Goal: Communication & Community: Connect with others

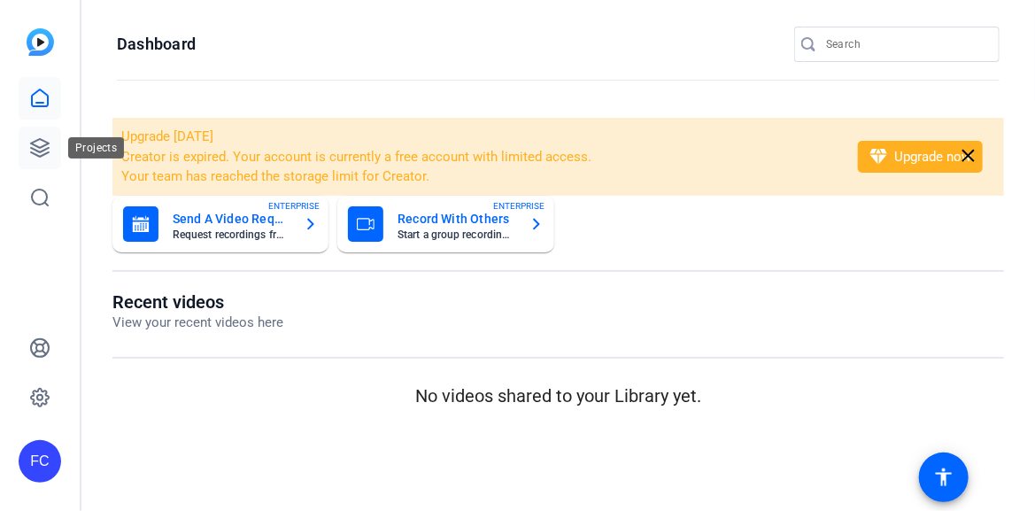
click at [45, 152] on icon at bounding box center [40, 148] width 18 height 18
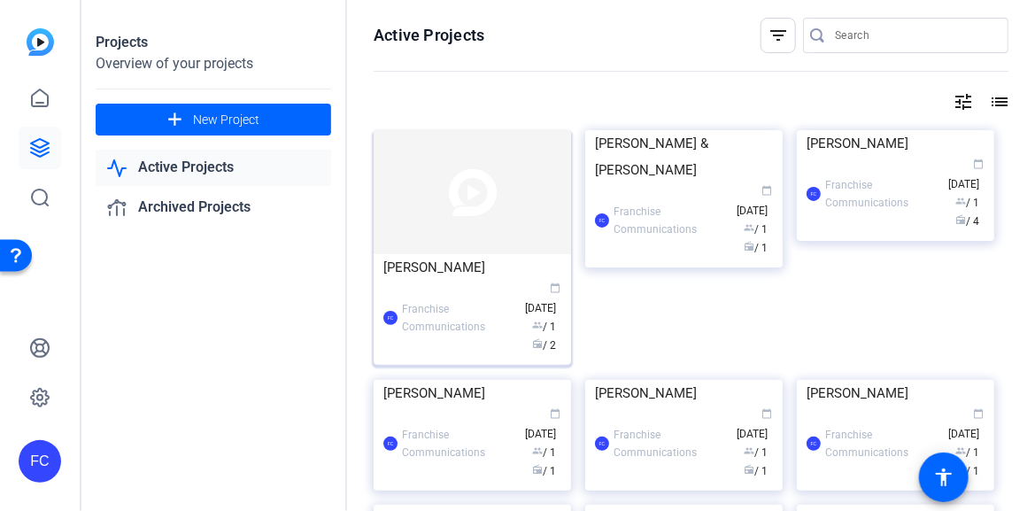
click at [426, 233] on img at bounding box center [473, 192] width 198 height 124
click at [426, 233] on div "Projects Overview of your projects add New Project Active Projects Archived Pro…" at bounding box center [558, 255] width 954 height 511
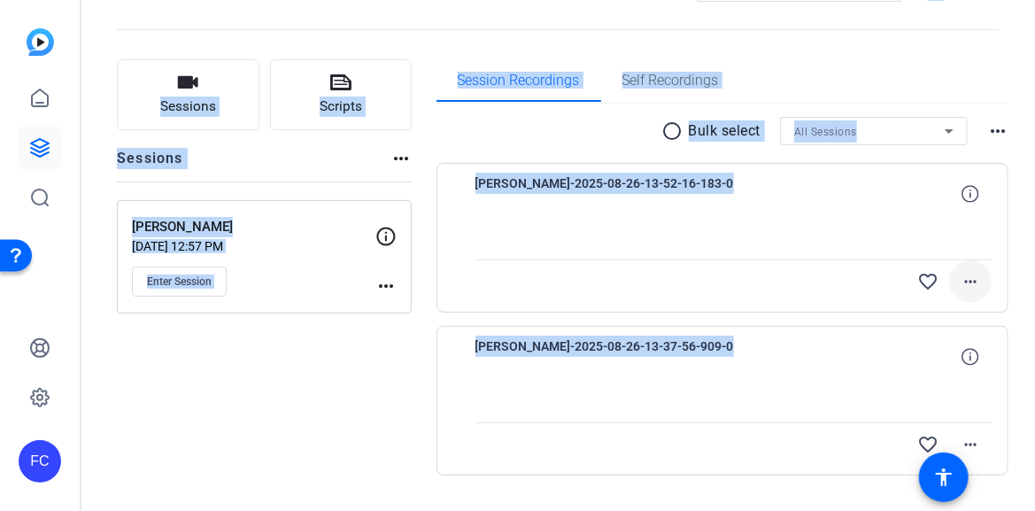
scroll to position [112, 0]
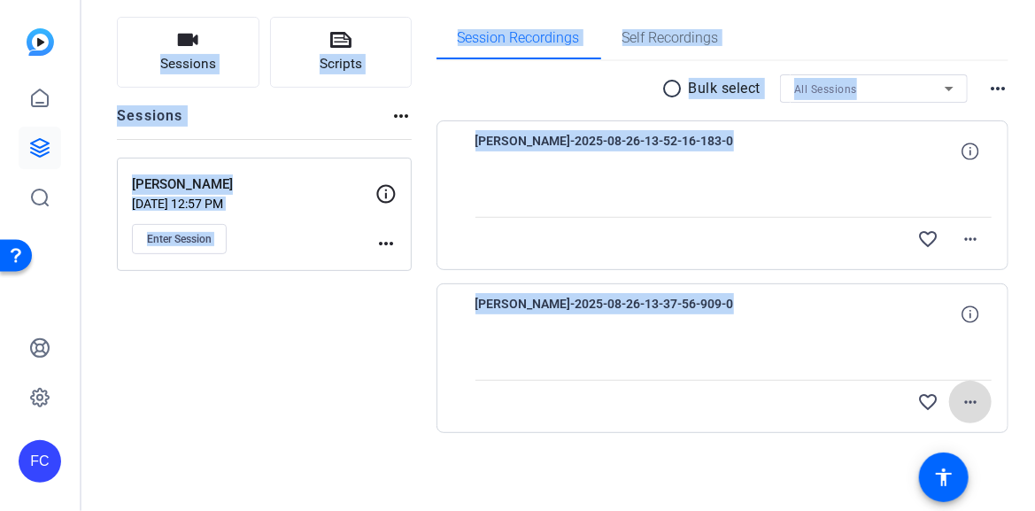
click at [962, 399] on mat-icon "more_horiz" at bounding box center [970, 401] width 21 height 21
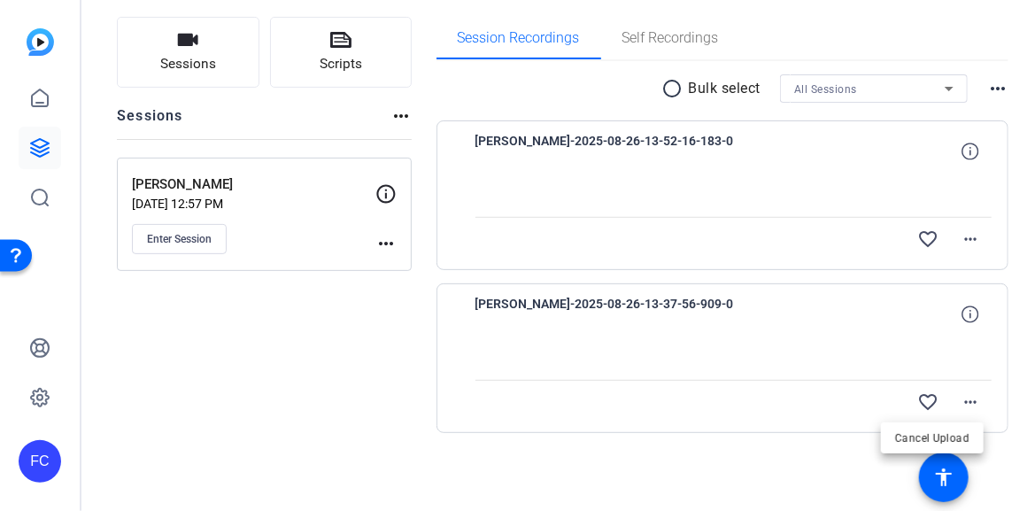
click at [190, 239] on div at bounding box center [517, 255] width 1035 height 511
click at [179, 232] on span "Enter Session" at bounding box center [179, 239] width 65 height 14
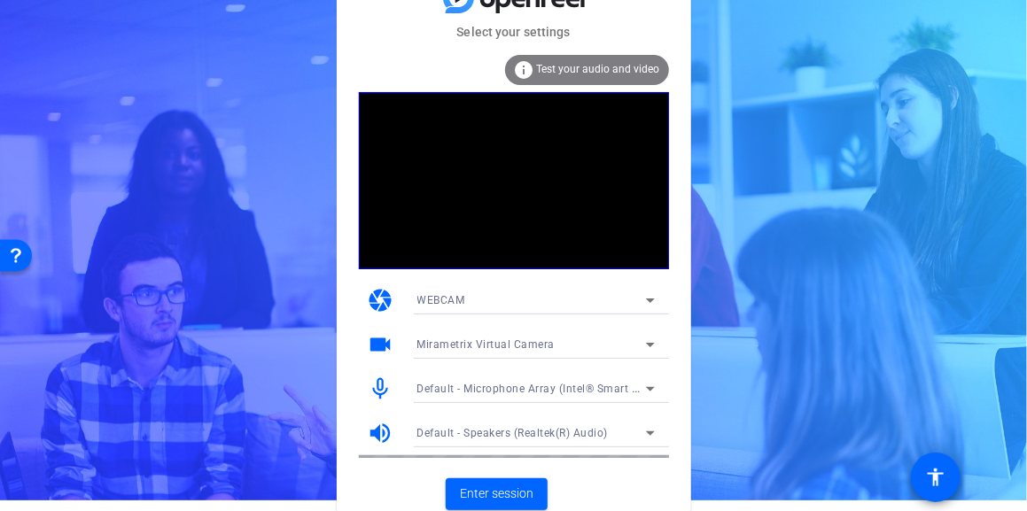
scroll to position [16, 0]
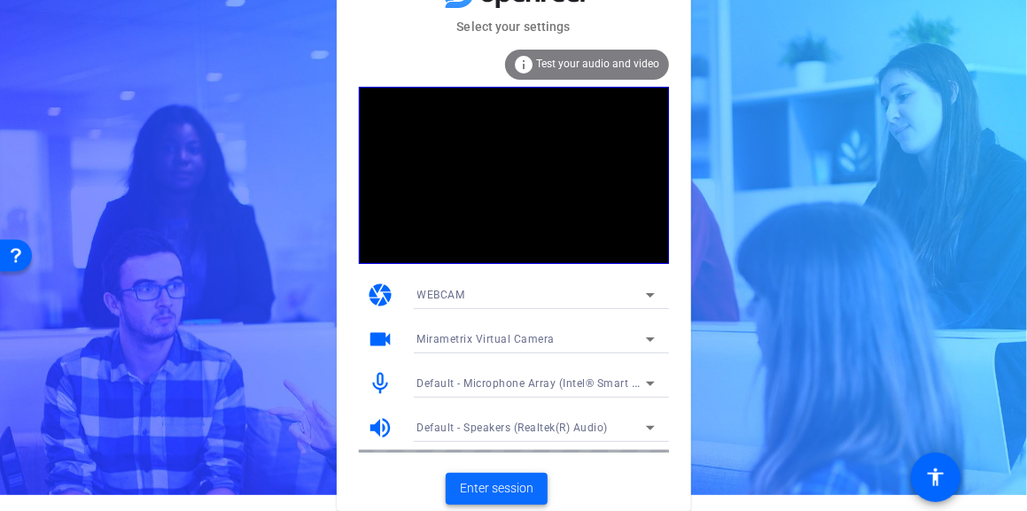
click at [538, 481] on span at bounding box center [497, 489] width 102 height 43
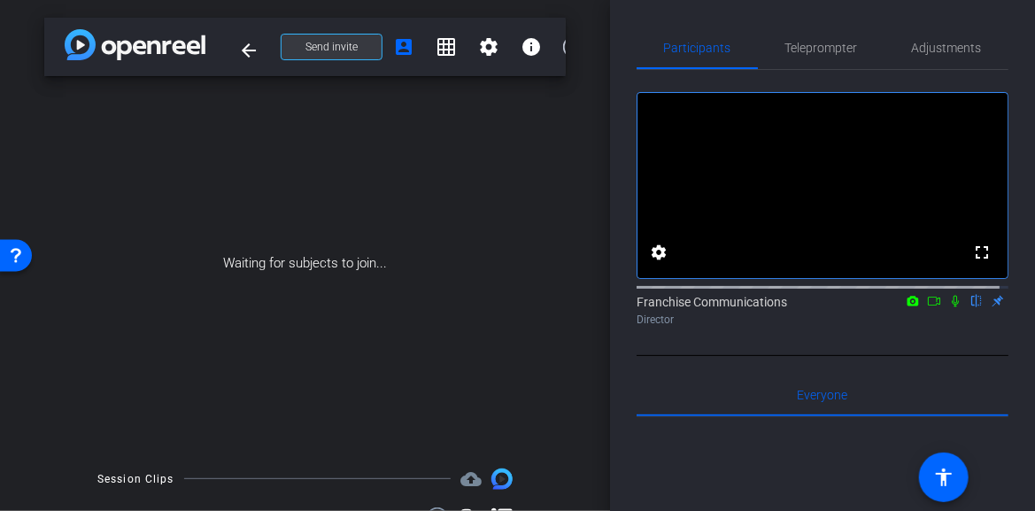
click at [349, 43] on span "Send invite" at bounding box center [332, 47] width 52 height 14
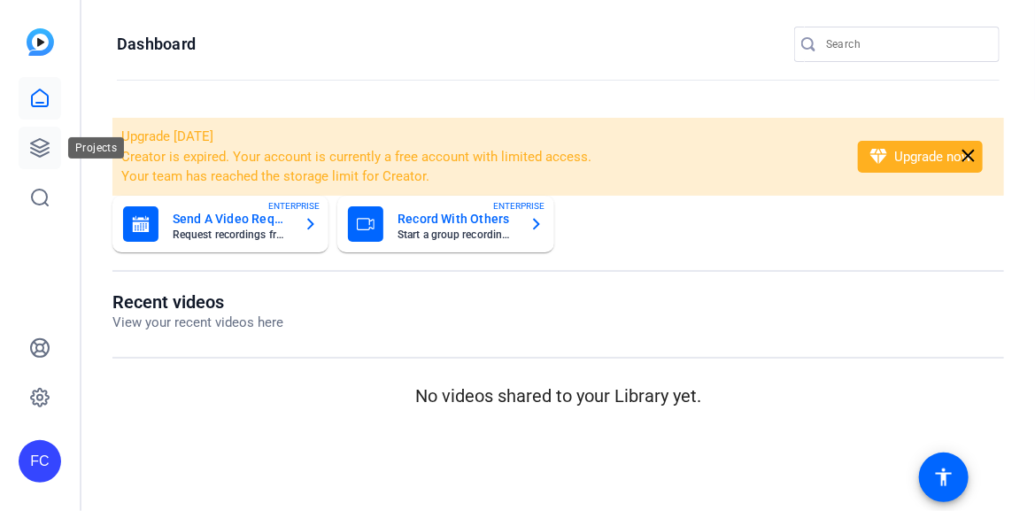
click at [29, 148] on icon at bounding box center [39, 147] width 21 height 21
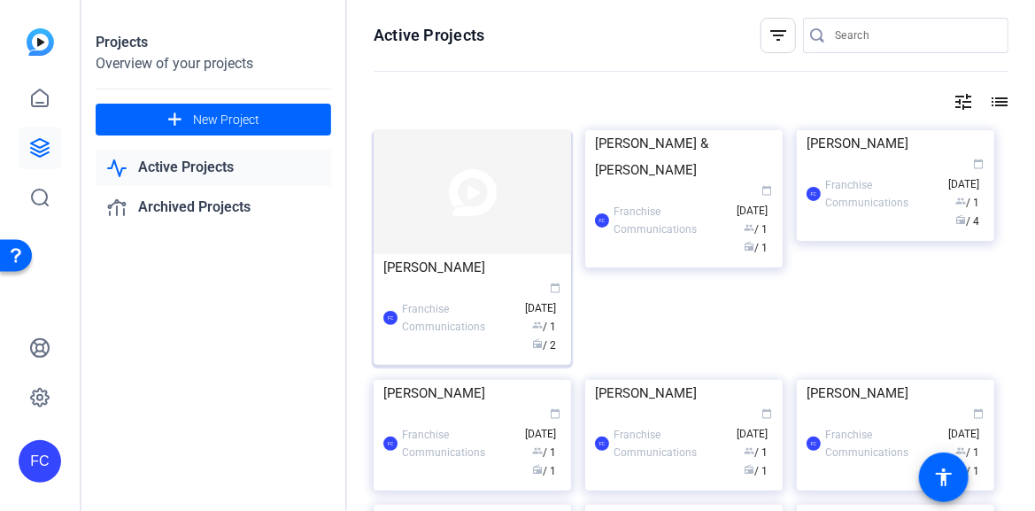
click at [480, 244] on img at bounding box center [473, 192] width 198 height 124
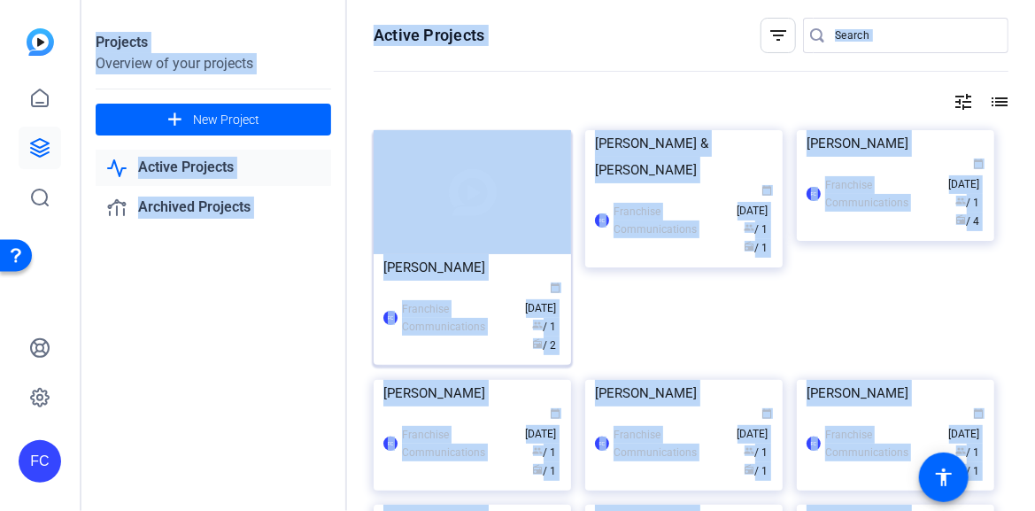
click at [480, 244] on div "Projects Overview of your projects add New Project Active Projects Archived Pro…" at bounding box center [558, 255] width 954 height 511
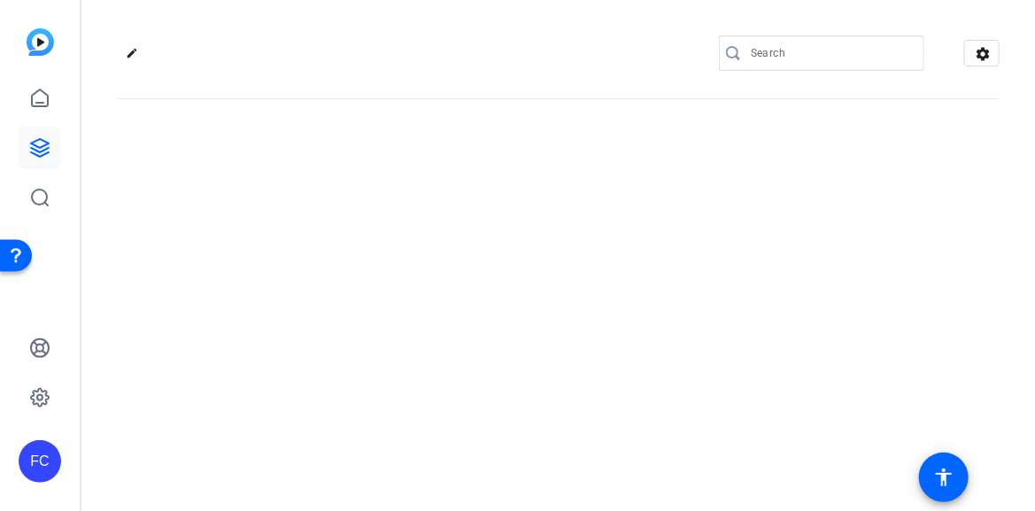
click at [480, 244] on div "edit settings" at bounding box center [558, 255] width 954 height 511
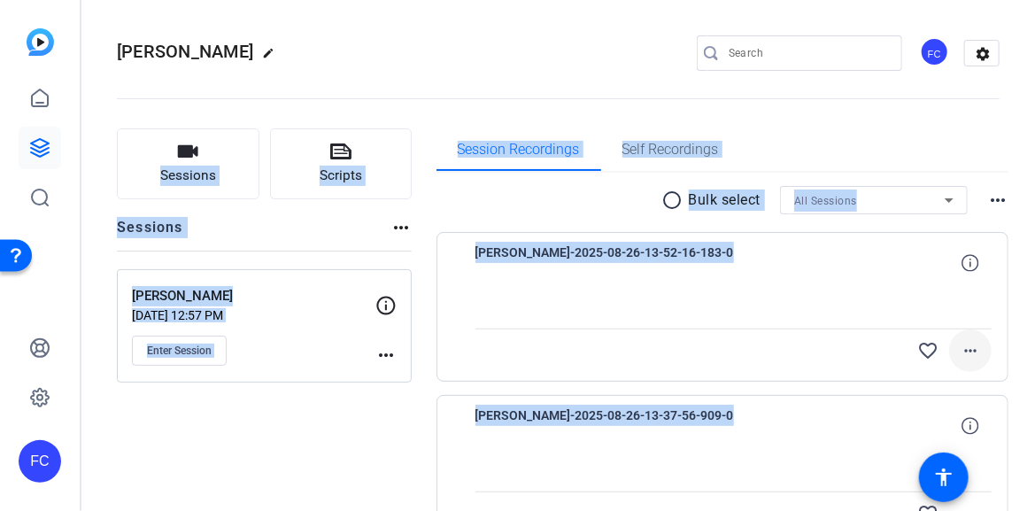
click at [968, 348] on mat-icon "more_horiz" at bounding box center [970, 350] width 21 height 21
